Goal: Transaction & Acquisition: Book appointment/travel/reservation

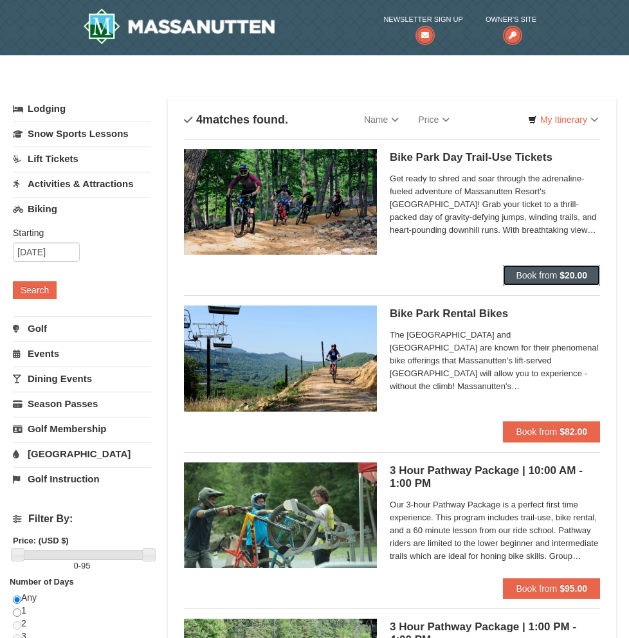
click at [517, 272] on span "Book from" at bounding box center [536, 275] width 41 height 10
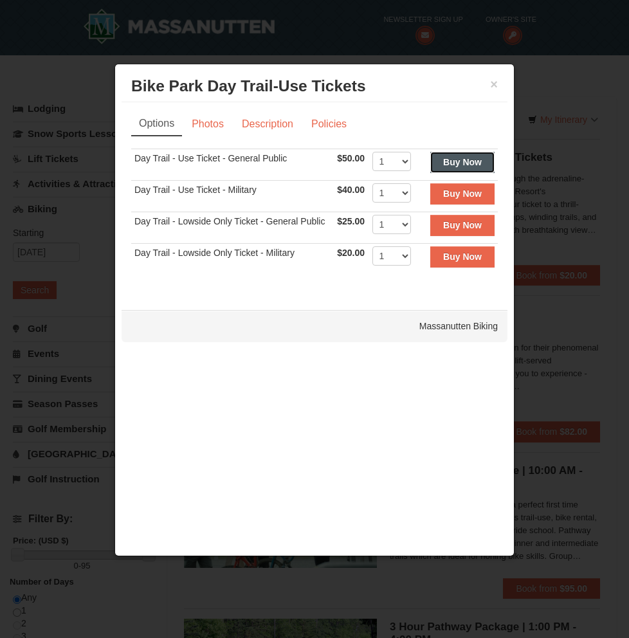
click at [467, 163] on strong "Buy Now" at bounding box center [462, 162] width 39 height 10
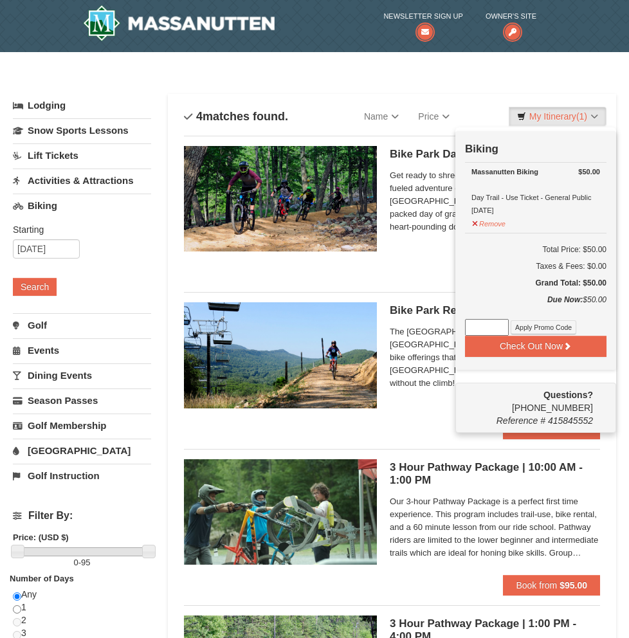
scroll to position [4, 0]
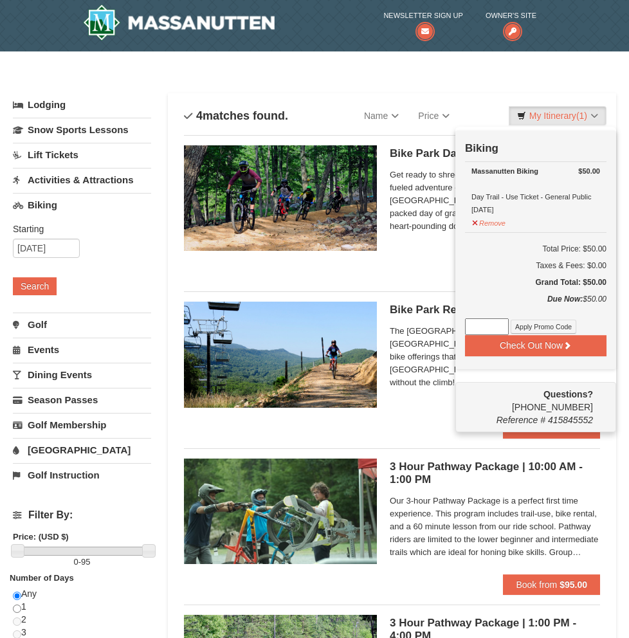
click at [419, 275] on li "Bike Park Day Trail-Use Tickets Massanutten Biking Get ready to shred and soar …" at bounding box center [392, 208] width 416 height 147
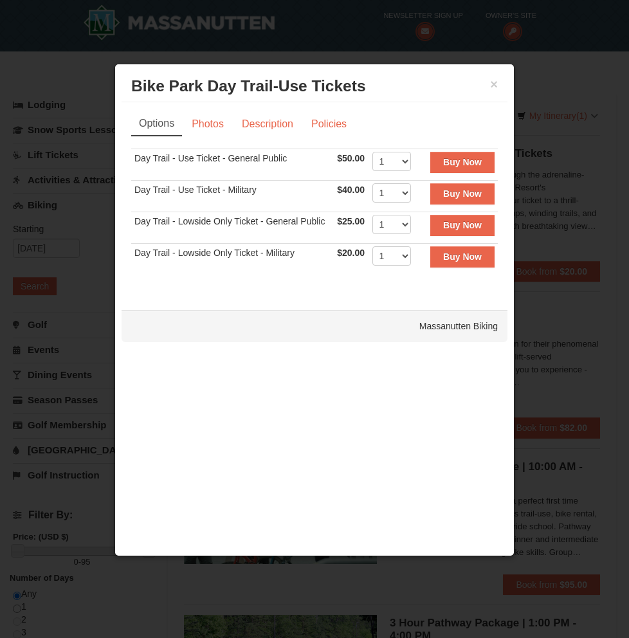
click at [498, 82] on div "× Bike Park Day Trail-Use Tickets Massanutten Biking" at bounding box center [315, 87] width 386 height 32
click at [494, 85] on button "×" at bounding box center [494, 84] width 8 height 13
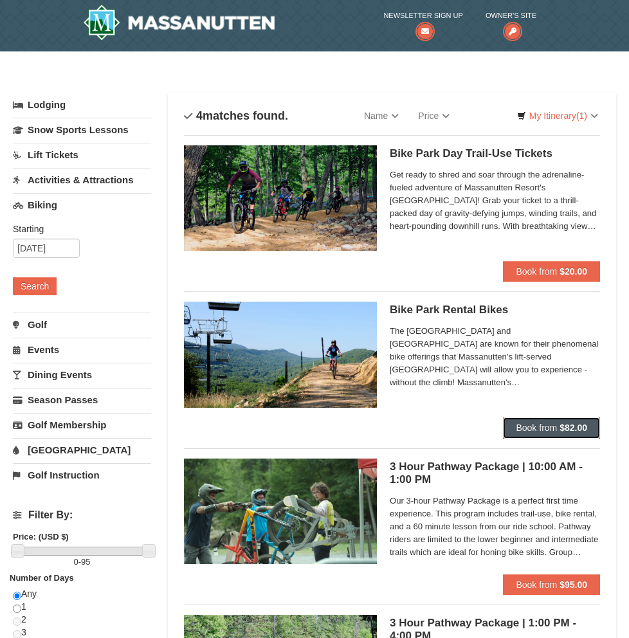
click at [522, 426] on span "Book from" at bounding box center [536, 427] width 41 height 10
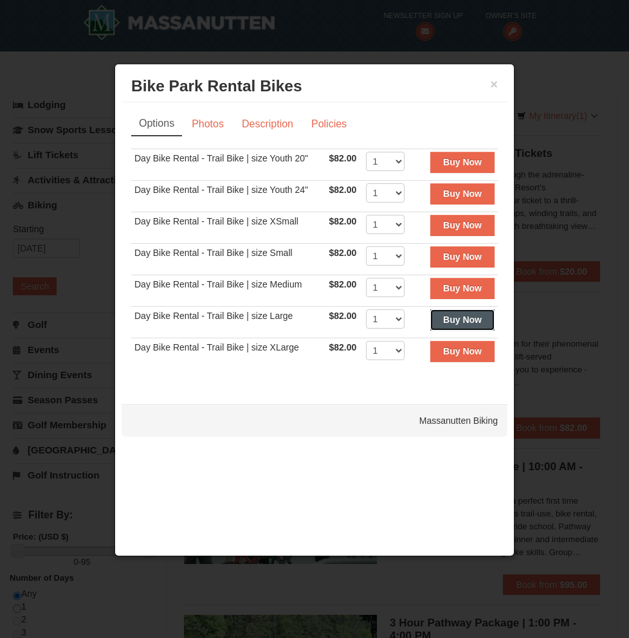
click at [448, 321] on strong "Buy Now" at bounding box center [462, 319] width 39 height 10
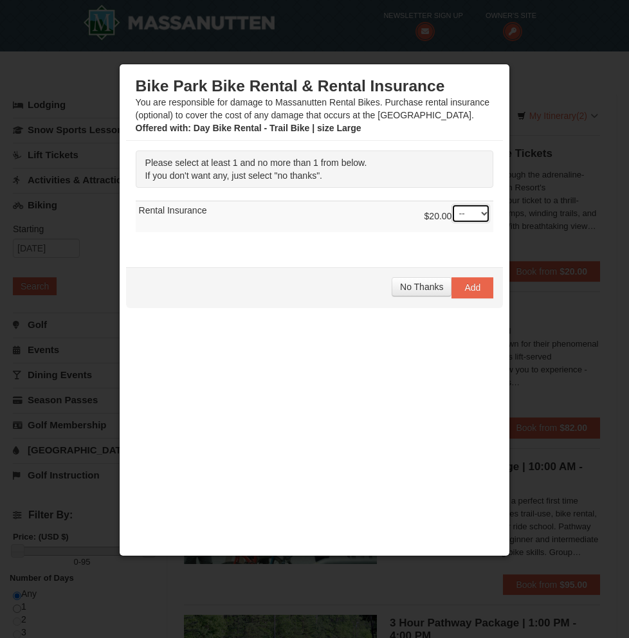
click at [471, 215] on select "-- 01" at bounding box center [470, 213] width 39 height 19
select select "1"
click at [451, 204] on select "-- 01" at bounding box center [470, 213] width 39 height 19
click at [467, 291] on span "Add" at bounding box center [472, 287] width 16 height 10
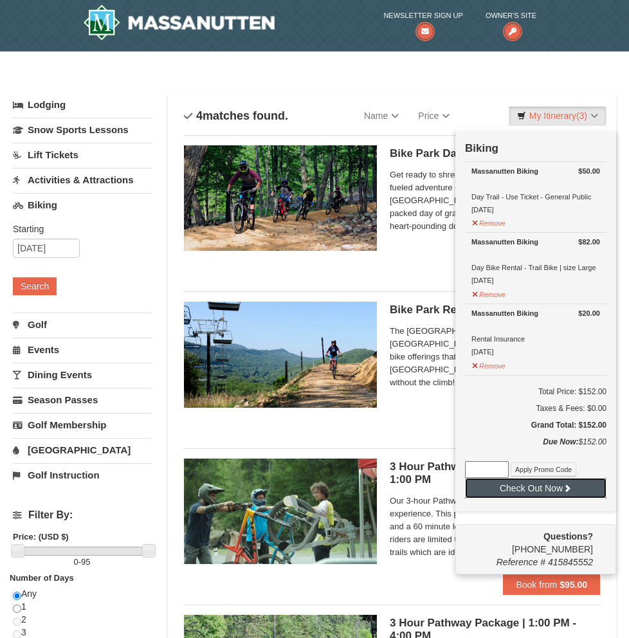
click at [543, 482] on button "Check Out Now" at bounding box center [535, 488] width 141 height 21
